Goal: Task Accomplishment & Management: Manage account settings

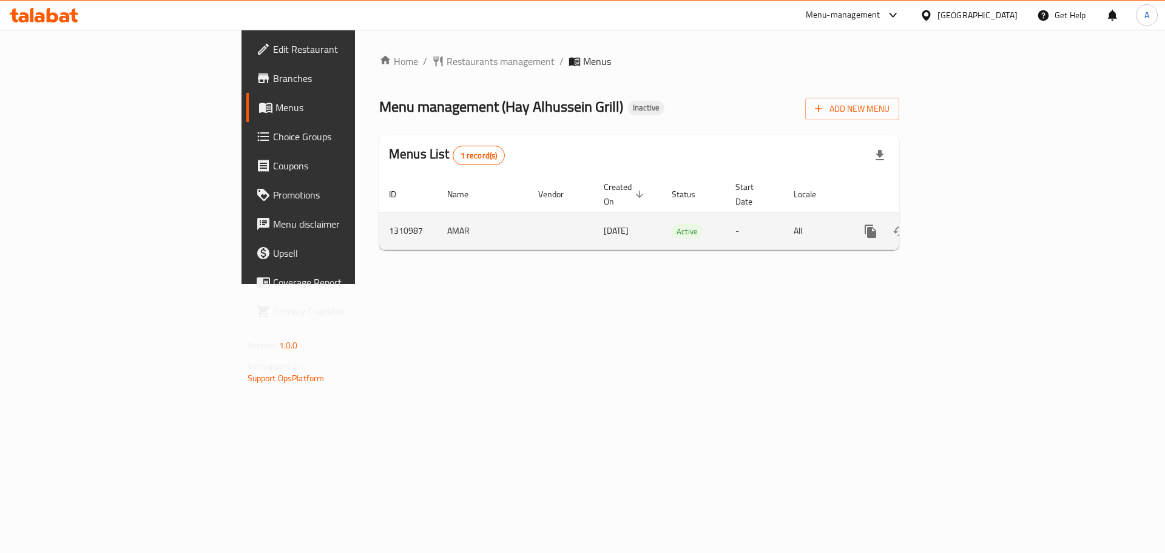
click at [965, 224] on icon "enhanced table" at bounding box center [958, 231] width 15 height 15
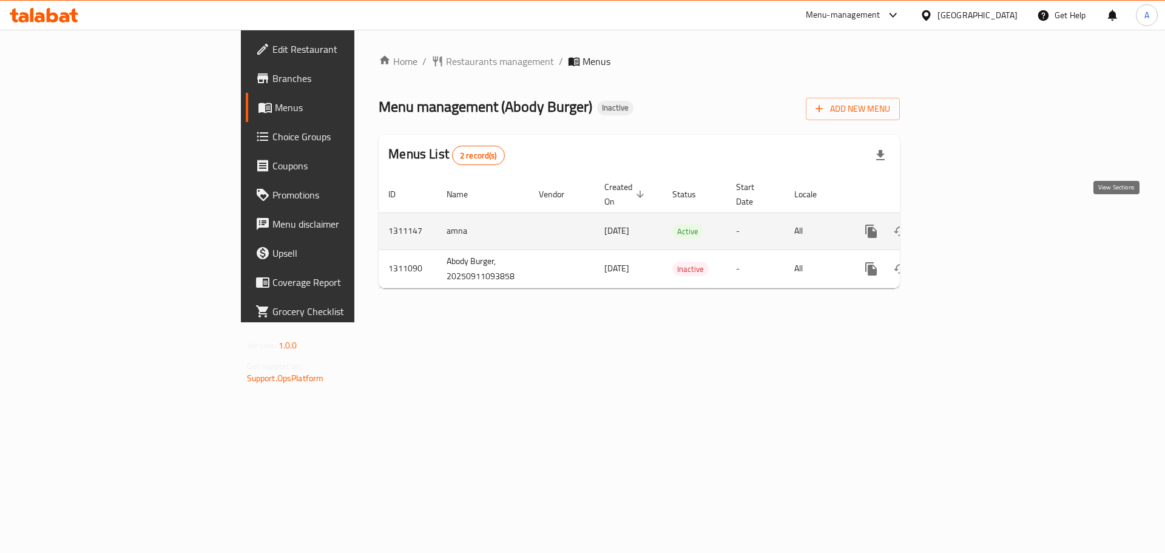
click at [966, 224] on icon "enhanced table" at bounding box center [958, 231] width 15 height 15
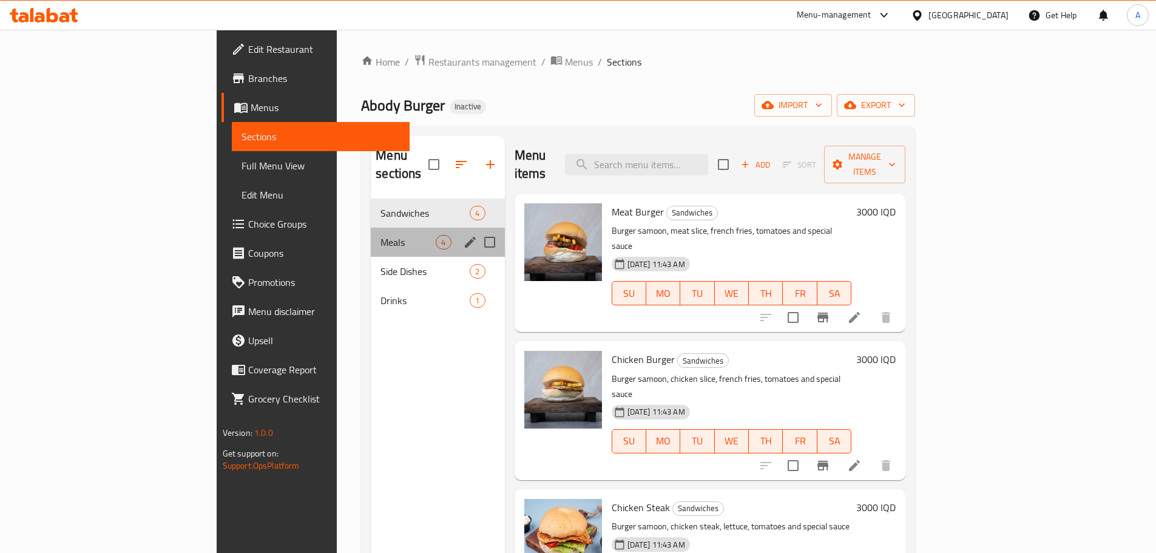
click at [371, 232] on div "Meals 4" at bounding box center [437, 242] width 133 height 29
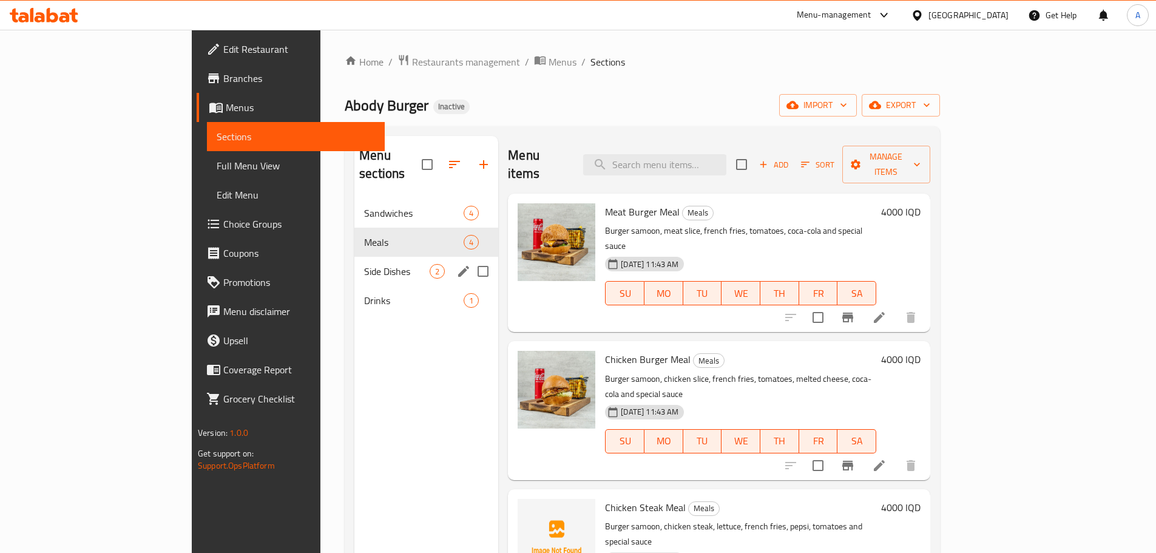
click at [354, 265] on div "Side Dishes 2" at bounding box center [426, 271] width 144 height 29
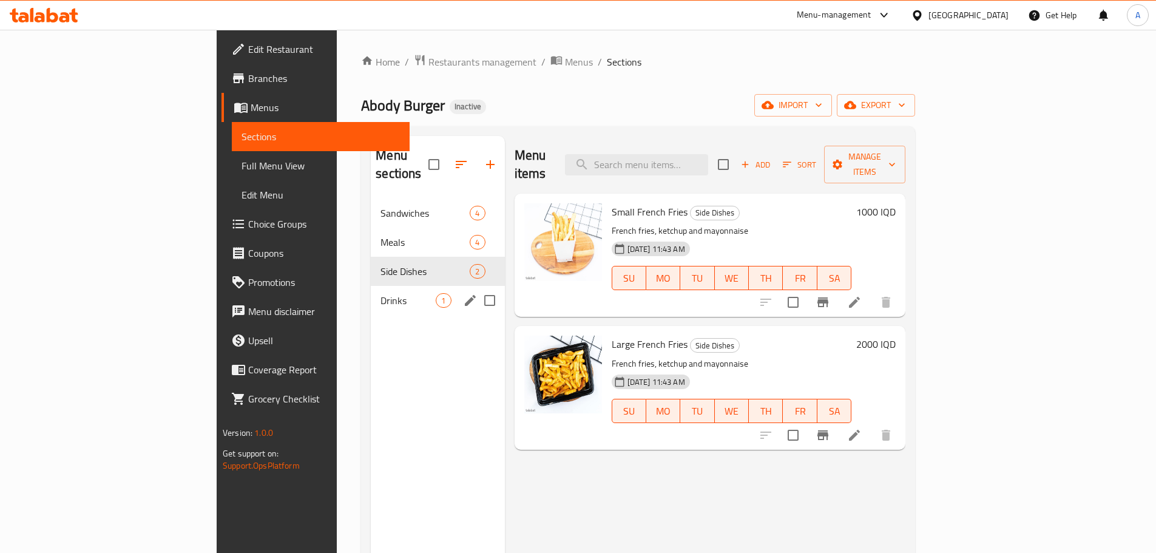
click at [371, 289] on div "Drinks 1" at bounding box center [437, 300] width 133 height 29
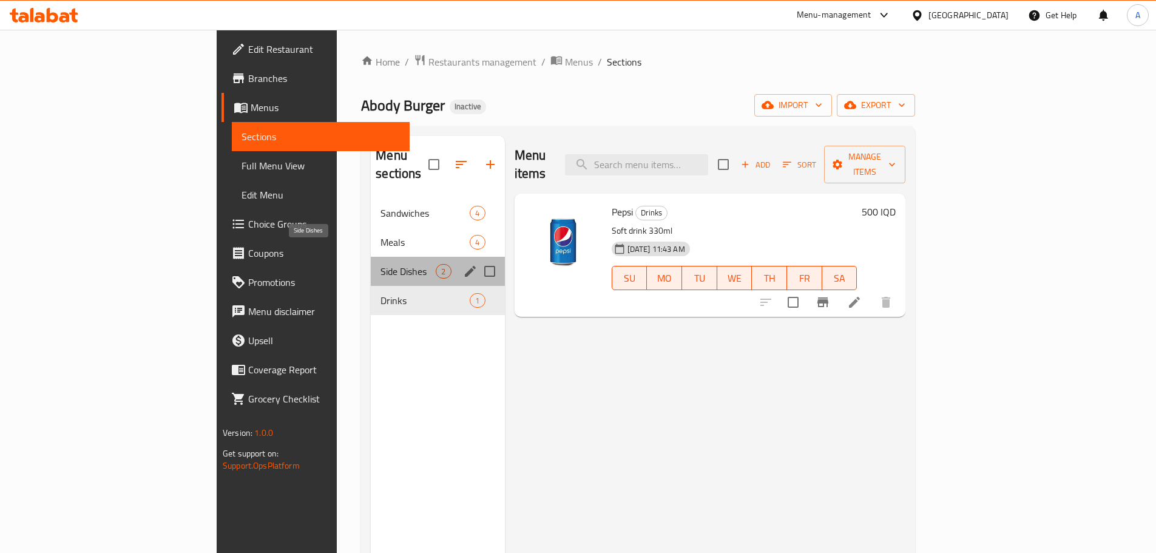
click at [380, 264] on span "Side Dishes" at bounding box center [407, 271] width 55 height 15
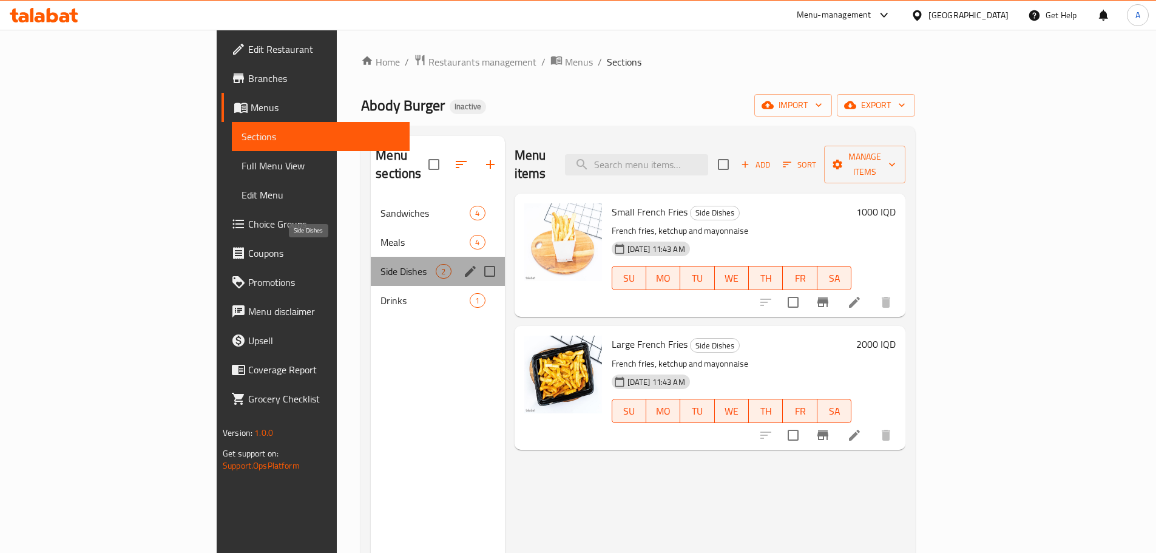
click at [380, 264] on span "Side Dishes" at bounding box center [407, 271] width 55 height 15
click at [380, 235] on span "Meals" at bounding box center [407, 242] width 55 height 15
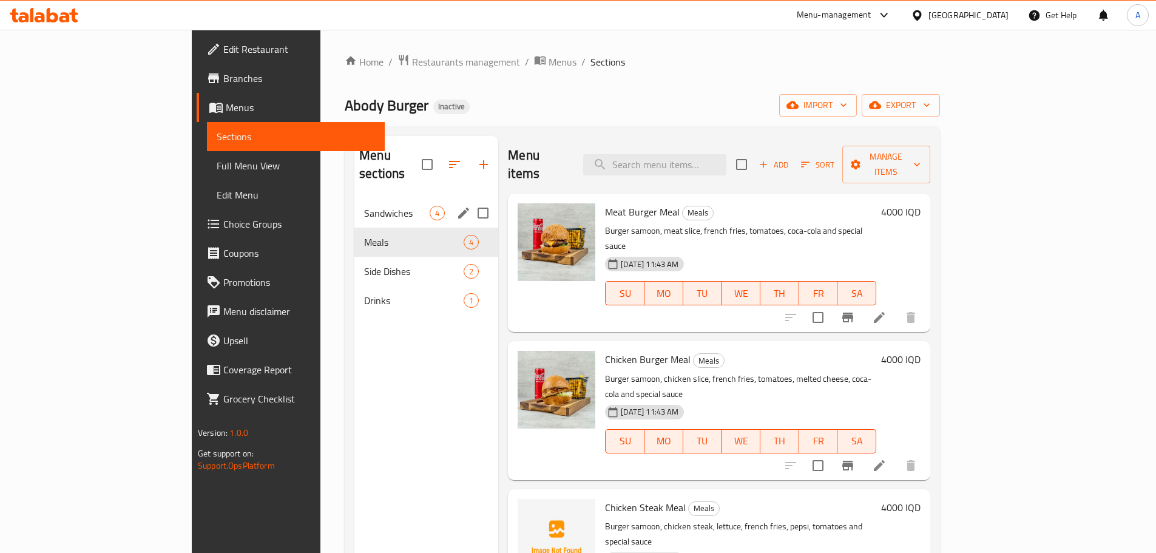
click at [364, 206] on span "Sandwiches" at bounding box center [397, 213] width 66 height 15
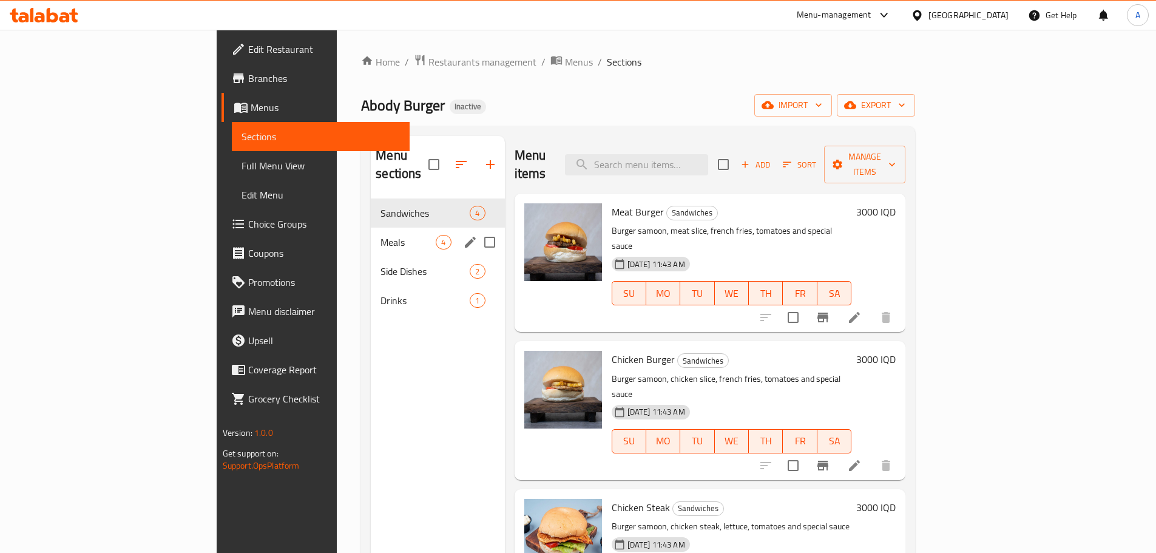
click at [371, 234] on div "Meals 4" at bounding box center [437, 242] width 133 height 29
